Goal: Information Seeking & Learning: Learn about a topic

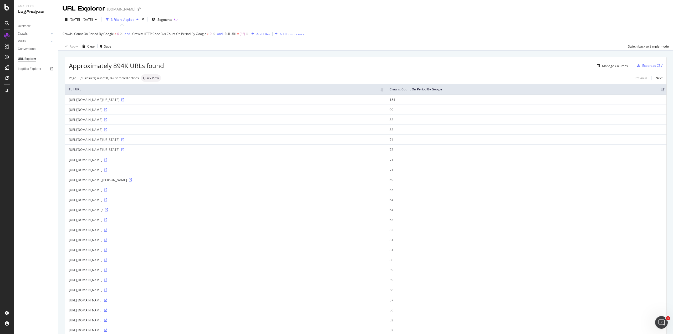
scroll to position [184, 0]
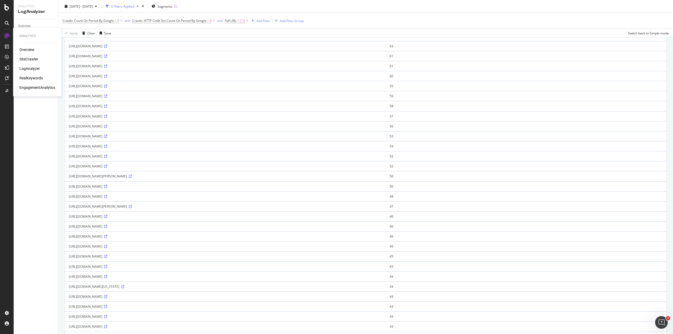
click at [26, 67] on div "LogAnalyzer" at bounding box center [29, 68] width 21 height 5
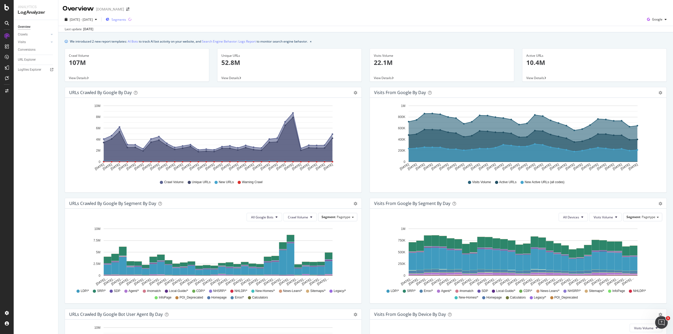
click at [126, 18] on span "Segments" at bounding box center [118, 19] width 15 height 4
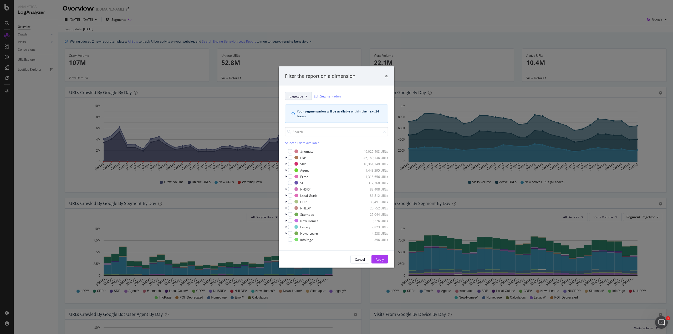
click at [305, 94] on button "pagetype" at bounding box center [298, 96] width 27 height 8
click at [306, 94] on button "pagetype" at bounding box center [298, 96] width 27 height 8
click at [302, 97] on span "pagetype" at bounding box center [296, 96] width 14 height 4
click at [306, 94] on button "pagetype" at bounding box center [298, 96] width 27 height 8
click at [290, 152] on div "modal" at bounding box center [290, 151] width 4 height 4
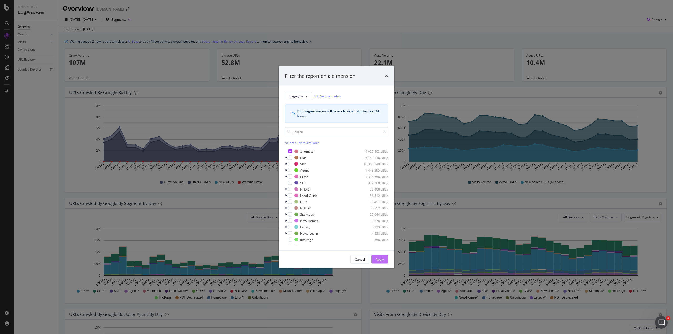
click at [379, 260] on div "Apply" at bounding box center [380, 259] width 8 height 4
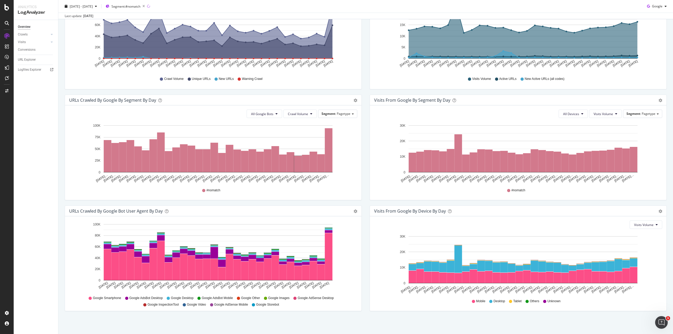
scroll to position [104, 0]
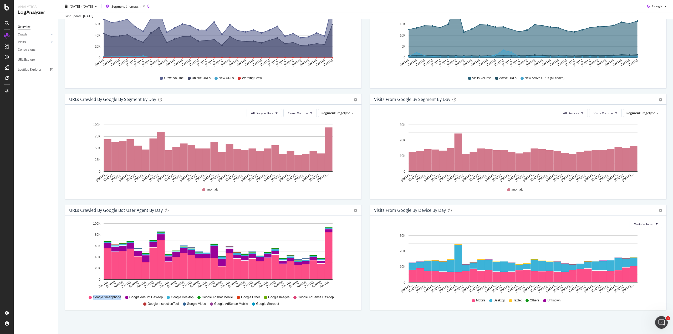
drag, startPoint x: 87, startPoint y: 297, endPoint x: 120, endPoint y: 298, distance: 32.6
click at [120, 298] on div "Google Smartphone Google AdsBot Desktop Google Desktop Google AdsBot Mobile Goo…" at bounding box center [213, 300] width 283 height 12
click at [120, 301] on div "Google Smartphone Google AdsBot Desktop Google Desktop Google AdsBot Mobile Goo…" at bounding box center [213, 300] width 283 height 12
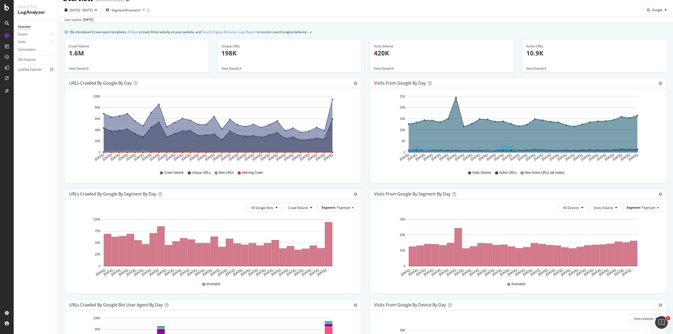
scroll to position [0, 0]
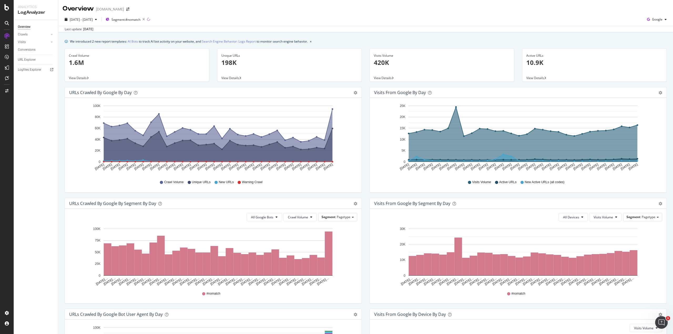
click at [74, 76] on span "View Details" at bounding box center [78, 78] width 18 height 4
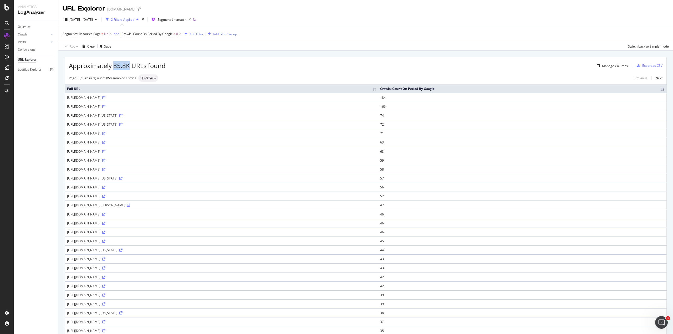
drag, startPoint x: 114, startPoint y: 65, endPoint x: 129, endPoint y: 65, distance: 15.3
click at [129, 65] on span "Approximately 85.8K URLs found" at bounding box center [117, 65] width 97 height 9
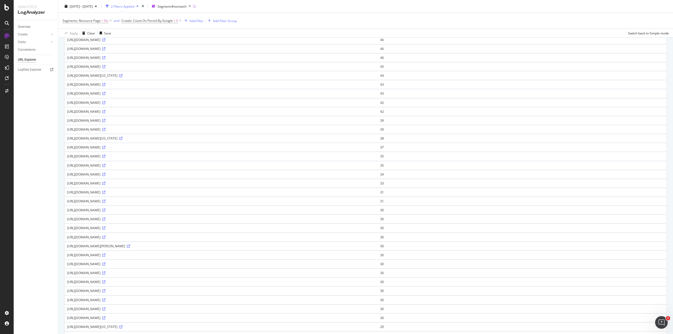
scroll to position [184, 0]
drag, startPoint x: 65, startPoint y: 191, endPoint x: 104, endPoint y: 264, distance: 83.0
click at [104, 264] on div "Approximately 85.8K URLs found Manage Columns Export as CSV Page 1 (50 results)…" at bounding box center [366, 118] width 602 height 491
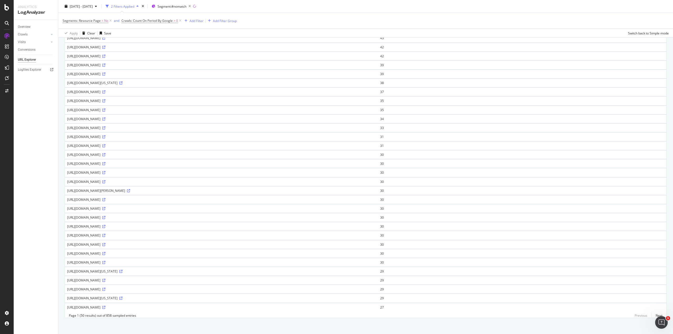
scroll to position [236, 0]
click at [50, 250] on div "Overview Crawls Daily Distribution Segments Distribution HTTP Codes Resources V…" at bounding box center [36, 177] width 44 height 314
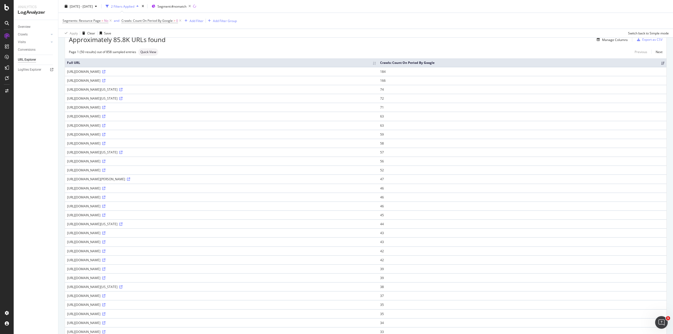
scroll to position [0, 0]
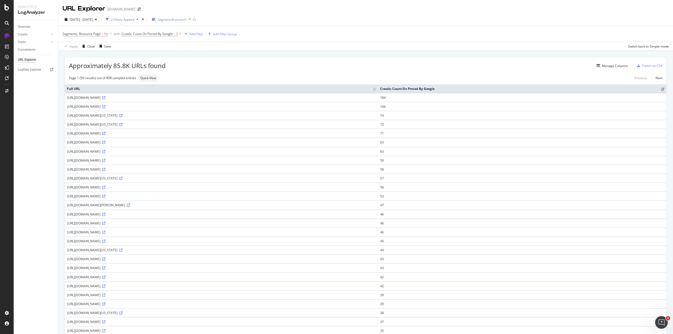
click at [182, 17] on div "Segment: #nomatch" at bounding box center [172, 19] width 41 height 7
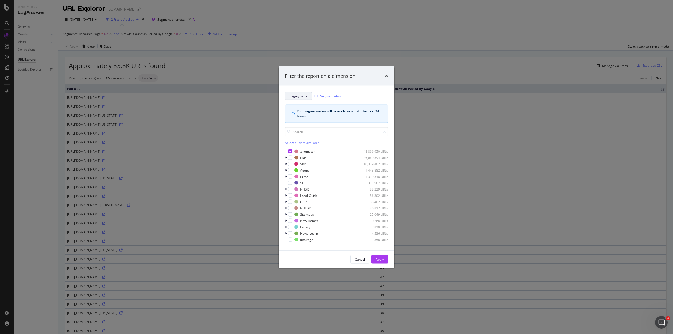
click at [306, 98] on button "pagetype" at bounding box center [298, 96] width 27 height 8
click at [285, 158] on icon "modal" at bounding box center [286, 157] width 2 height 3
click at [290, 152] on icon "modal" at bounding box center [290, 151] width 2 height 3
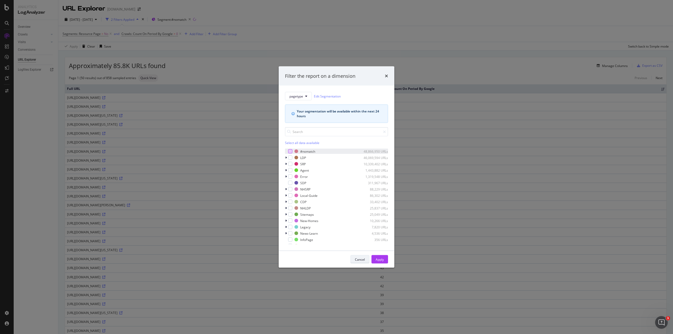
click at [360, 260] on div "Cancel" at bounding box center [360, 259] width 10 height 4
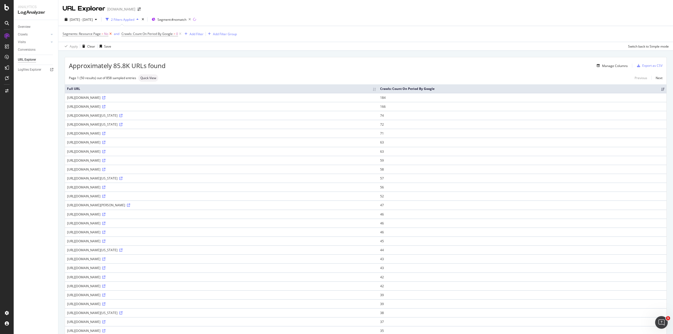
click at [110, 34] on icon at bounding box center [110, 33] width 4 height 5
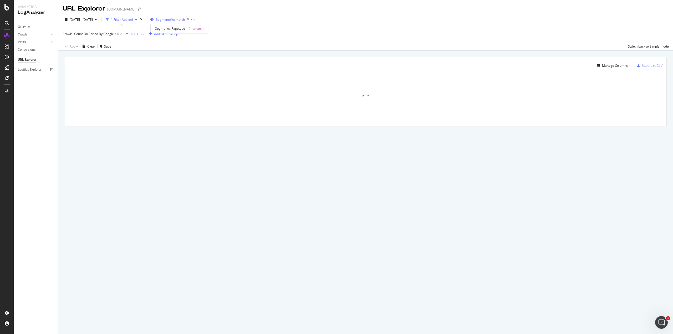
click at [176, 20] on span "Segment: #nomatch" at bounding box center [170, 19] width 29 height 4
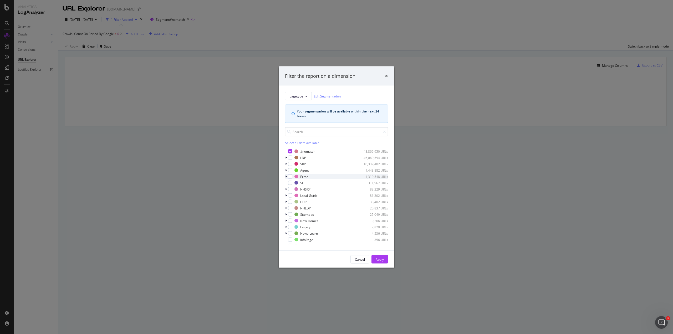
click at [286, 176] on icon "modal" at bounding box center [286, 176] width 2 height 3
click at [286, 163] on icon "modal" at bounding box center [286, 163] width 2 height 3
click at [289, 177] on icon "modal" at bounding box center [289, 176] width 2 height 3
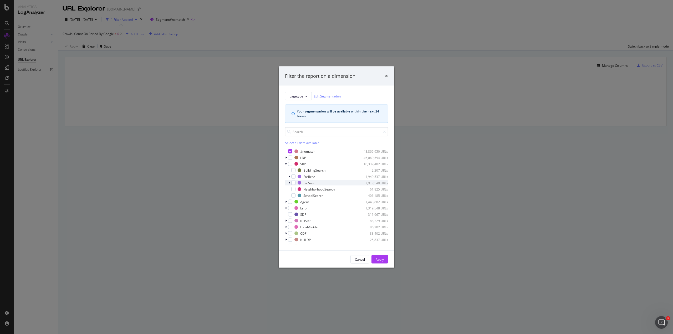
click at [289, 183] on icon "modal" at bounding box center [289, 182] width 2 height 3
click at [286, 197] on icon "modal" at bounding box center [286, 197] width 2 height 3
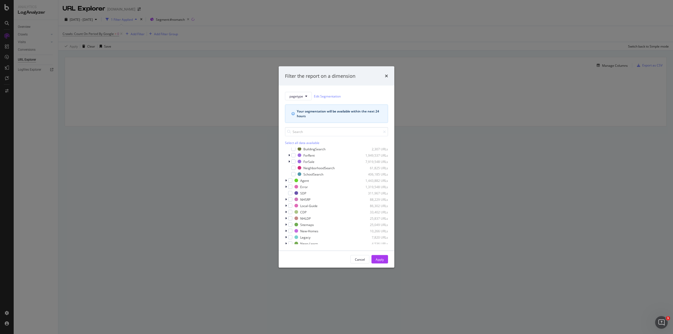
scroll to position [0, 0]
click at [286, 158] on icon "modal" at bounding box center [286, 157] width 2 height 3
click at [286, 162] on div "modal" at bounding box center [286, 163] width 3 height 5
click at [386, 74] on icon "times" at bounding box center [386, 76] width 3 height 4
